Goal: Navigation & Orientation: Understand site structure

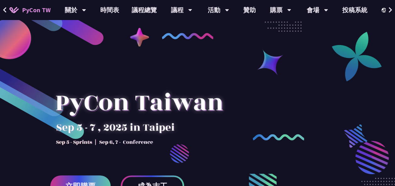
click at [387, 10] on button at bounding box center [389, 10] width 9 height 20
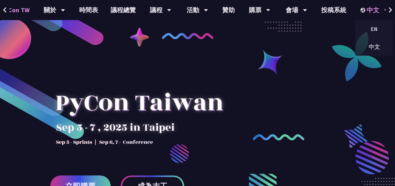
click at [378, 9] on div "中文" at bounding box center [374, 10] width 28 height 20
click at [380, 9] on div "中文" at bounding box center [374, 10] width 28 height 20
click at [291, 72] on div at bounding box center [197, 155] width 395 height 235
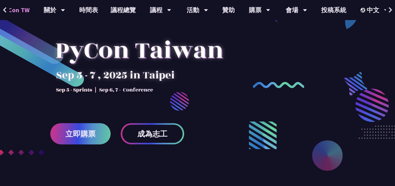
scroll to position [63, 0]
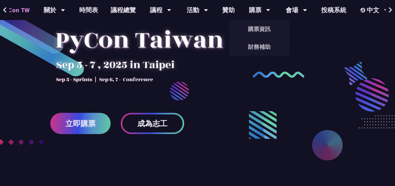
click at [186, 61] on div at bounding box center [139, 50] width 178 height 88
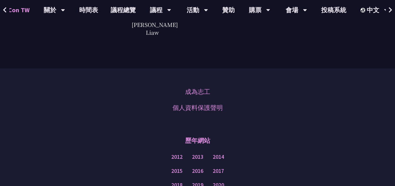
scroll to position [1675, 0]
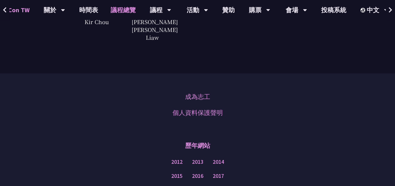
click at [122, 11] on link "議程總覽" at bounding box center [123, 10] width 38 height 20
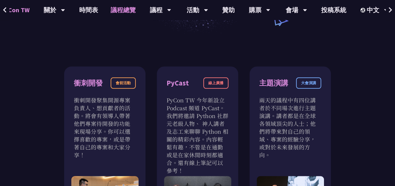
scroll to position [188, 0]
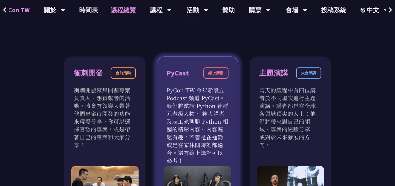
click at [216, 105] on p "PyCon TW 今年新設立 Podcast 頻道 PyCast。我們將邀請 Python 社群元老級人物、 神人講者及志工來聊聊 Python 相關的精彩內…" at bounding box center [197, 125] width 62 height 78
drag, startPoint x: 195, startPoint y: 105, endPoint x: 209, endPoint y: 109, distance: 14.4
click at [209, 109] on p "PyCon TW 今年新設立 Podcast 頻道 PyCast。我們將邀請 Python 社群元老級人物、 神人講者及志工來聊聊 Python 相關的精彩內…" at bounding box center [197, 125] width 62 height 78
drag, startPoint x: 209, startPoint y: 109, endPoint x: 208, endPoint y: 115, distance: 6.8
click at [208, 115] on p "PyCon TW 今年新設立 Podcast 頻道 PyCast。我們將邀請 Python 社群元老級人物、 神人講者及志工來聊聊 Python 相關的精彩內…" at bounding box center [197, 125] width 62 height 78
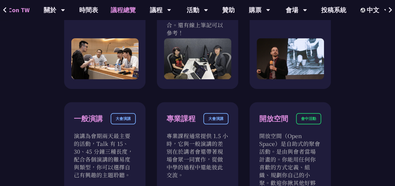
scroll to position [302, 0]
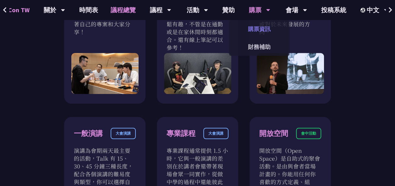
click at [258, 26] on link "購票資訊" at bounding box center [259, 29] width 60 height 15
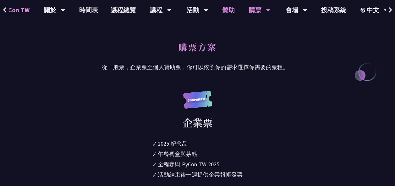
scroll to position [283, 0]
click at [82, 8] on link "時間表" at bounding box center [88, 10] width 31 height 20
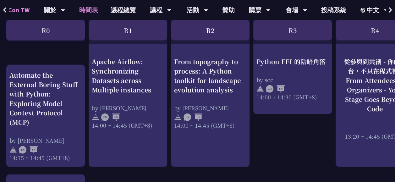
scroll to position [659, 0]
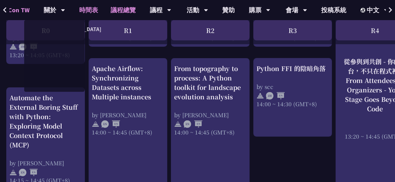
click at [135, 11] on link "議程總覽" at bounding box center [123, 10] width 38 height 20
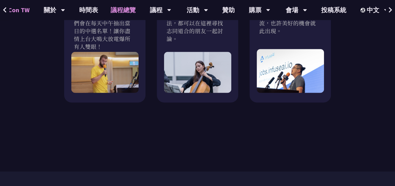
scroll to position [722, 0]
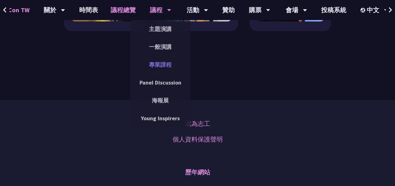
click at [165, 66] on link "專業課程" at bounding box center [160, 64] width 60 height 15
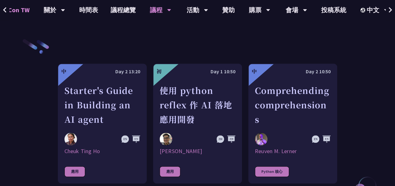
scroll to position [220, 0]
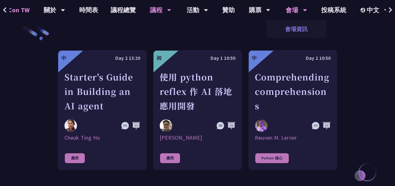
click at [302, 25] on link "會場資訊" at bounding box center [296, 29] width 60 height 15
